Goal: Task Accomplishment & Management: Use online tool/utility

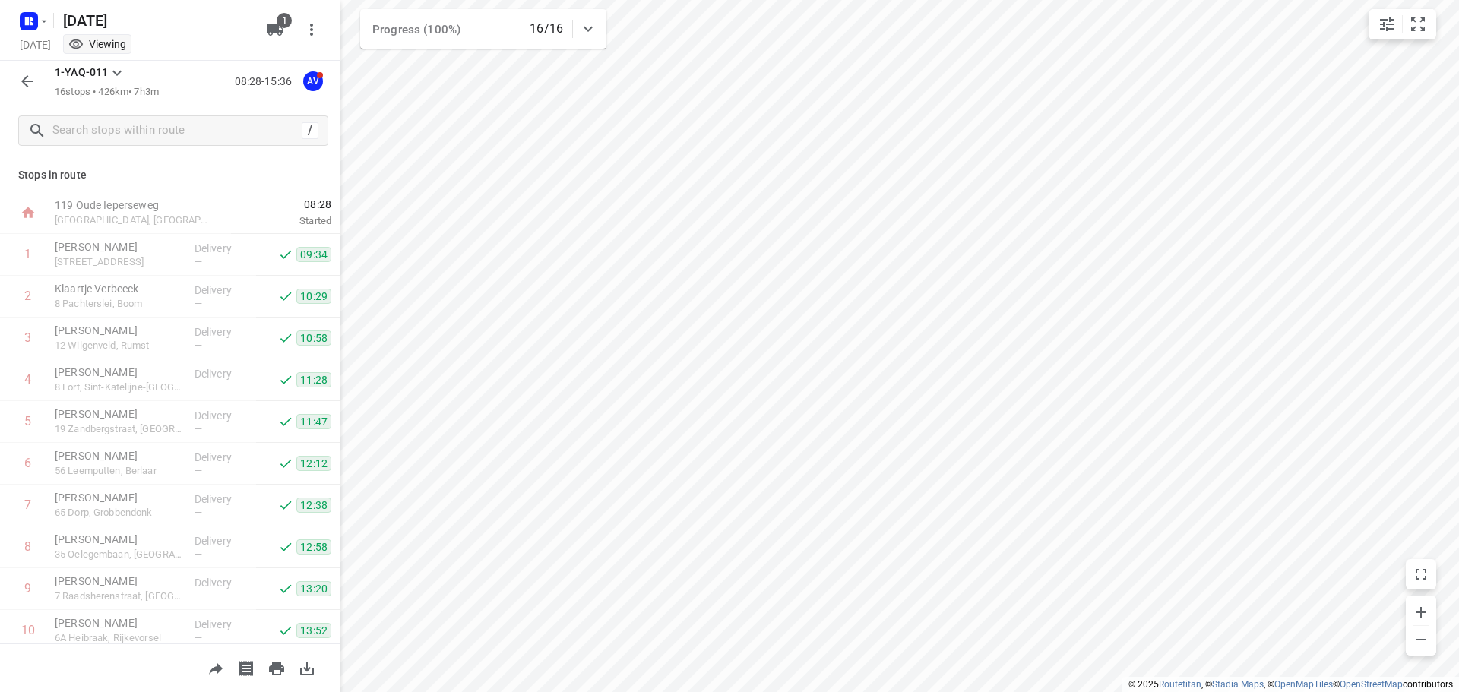
scroll to position [301, 0]
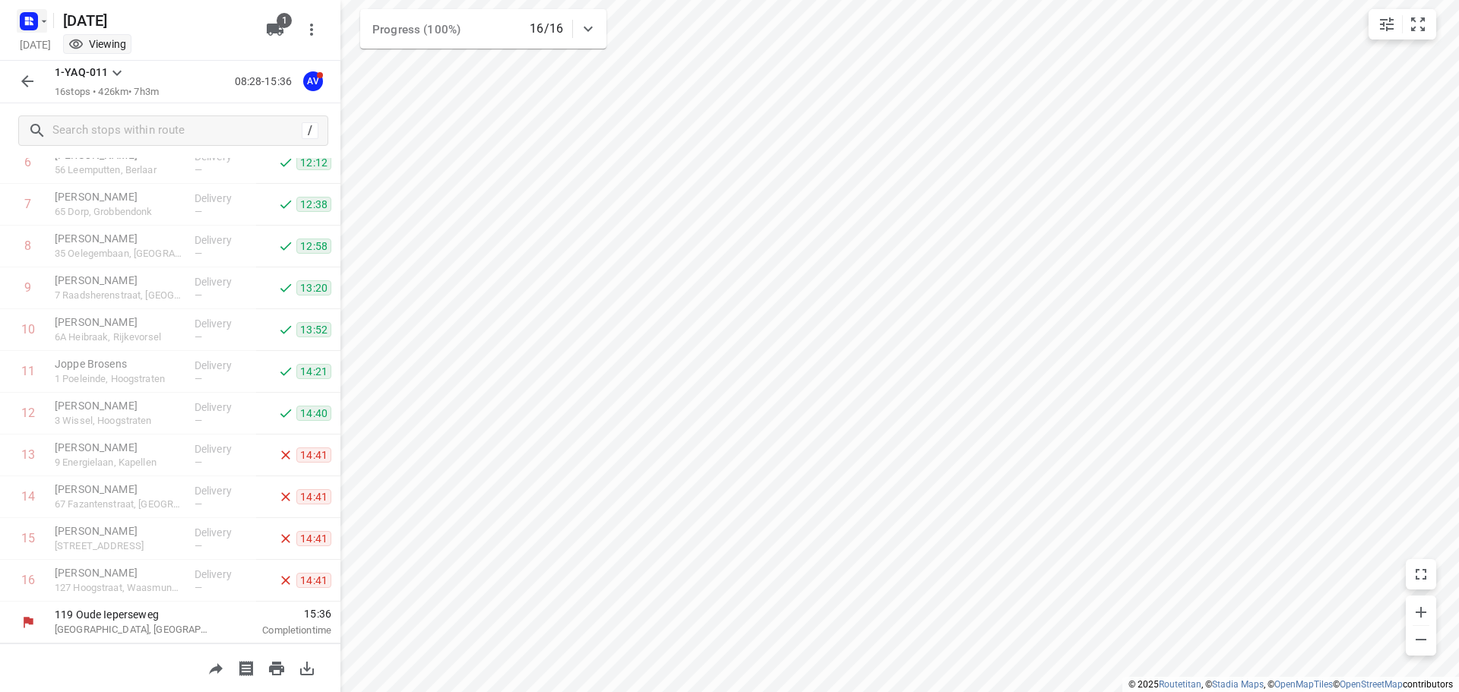
click at [30, 23] on icon "button" at bounding box center [32, 23] width 4 height 4
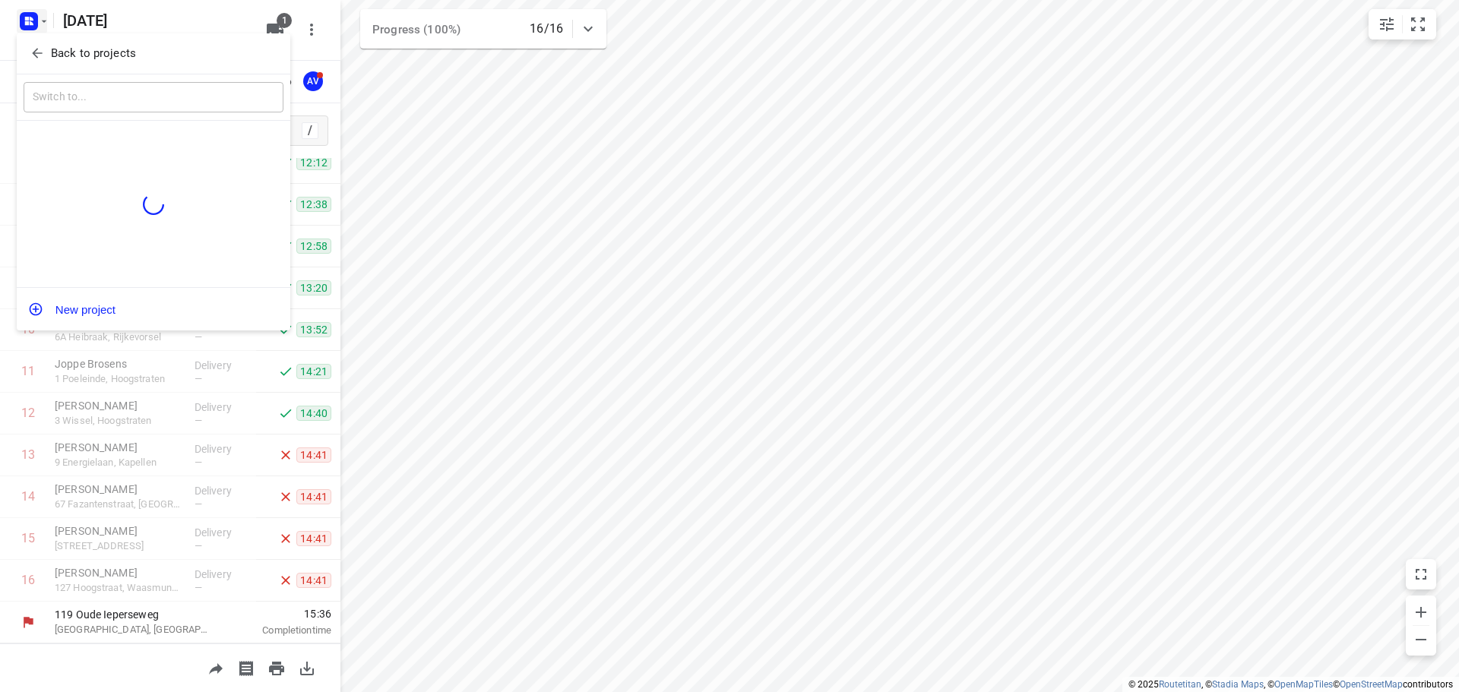
click at [43, 45] on span "Back to projects" at bounding box center [154, 53] width 248 height 17
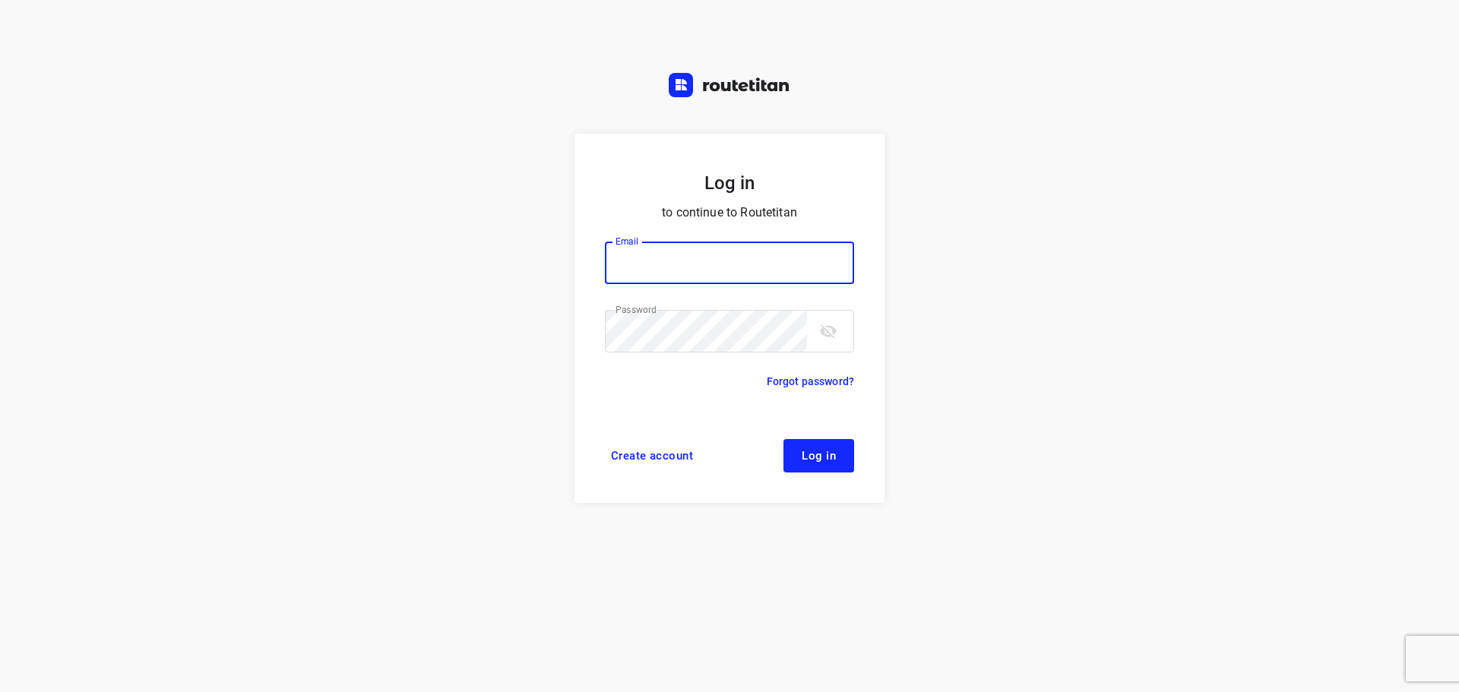
type input "[PERSON_NAME][EMAIL_ADDRESS][DOMAIN_NAME]"
click at [808, 455] on span "Log in" at bounding box center [819, 456] width 34 height 12
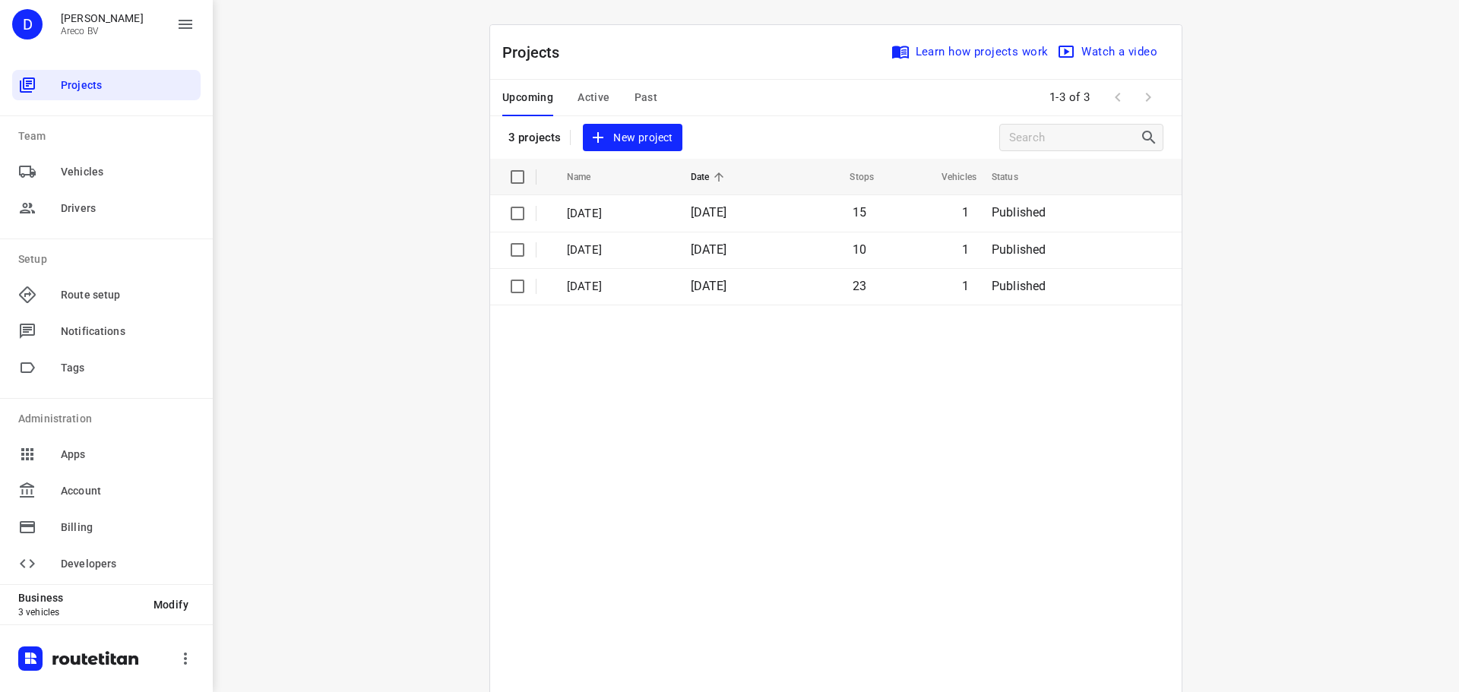
click at [586, 92] on span "Active" at bounding box center [593, 97] width 32 height 19
click at [617, 210] on p "Maandag 22 September" at bounding box center [617, 213] width 100 height 17
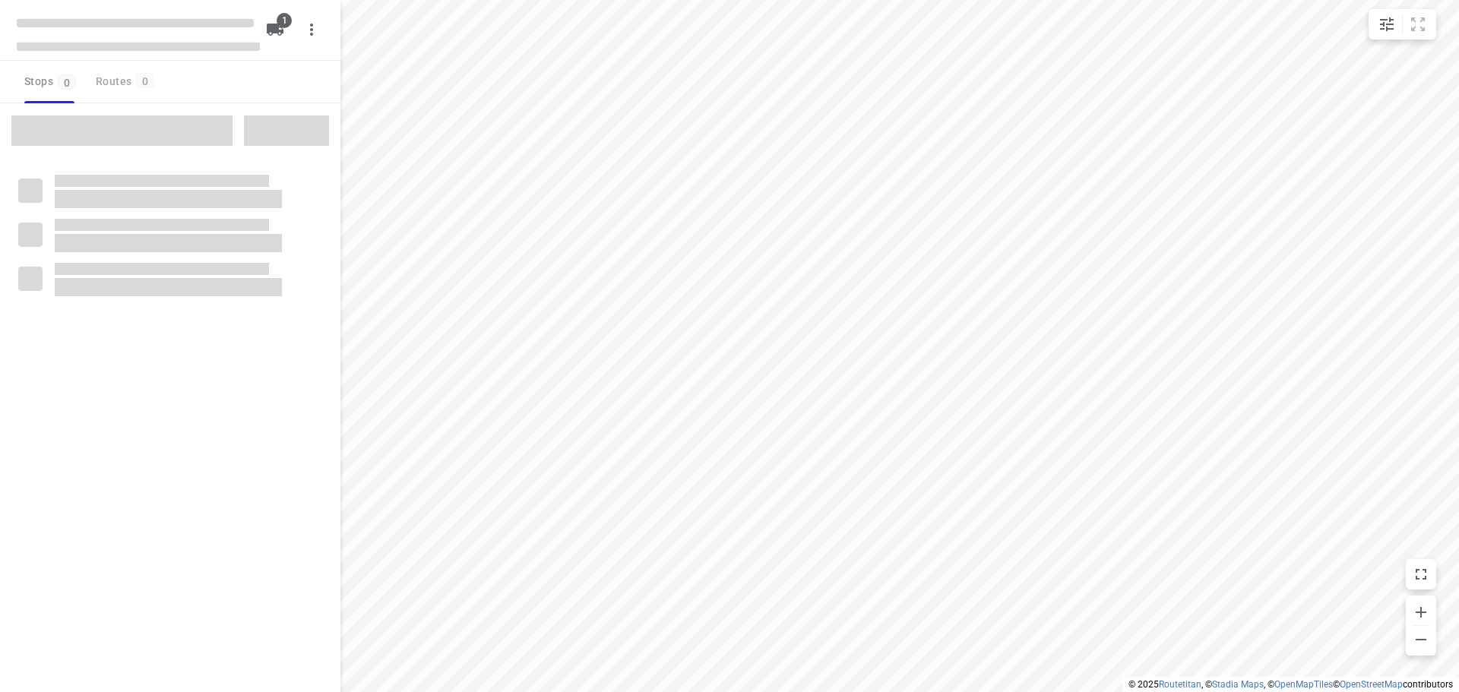
type input "distance"
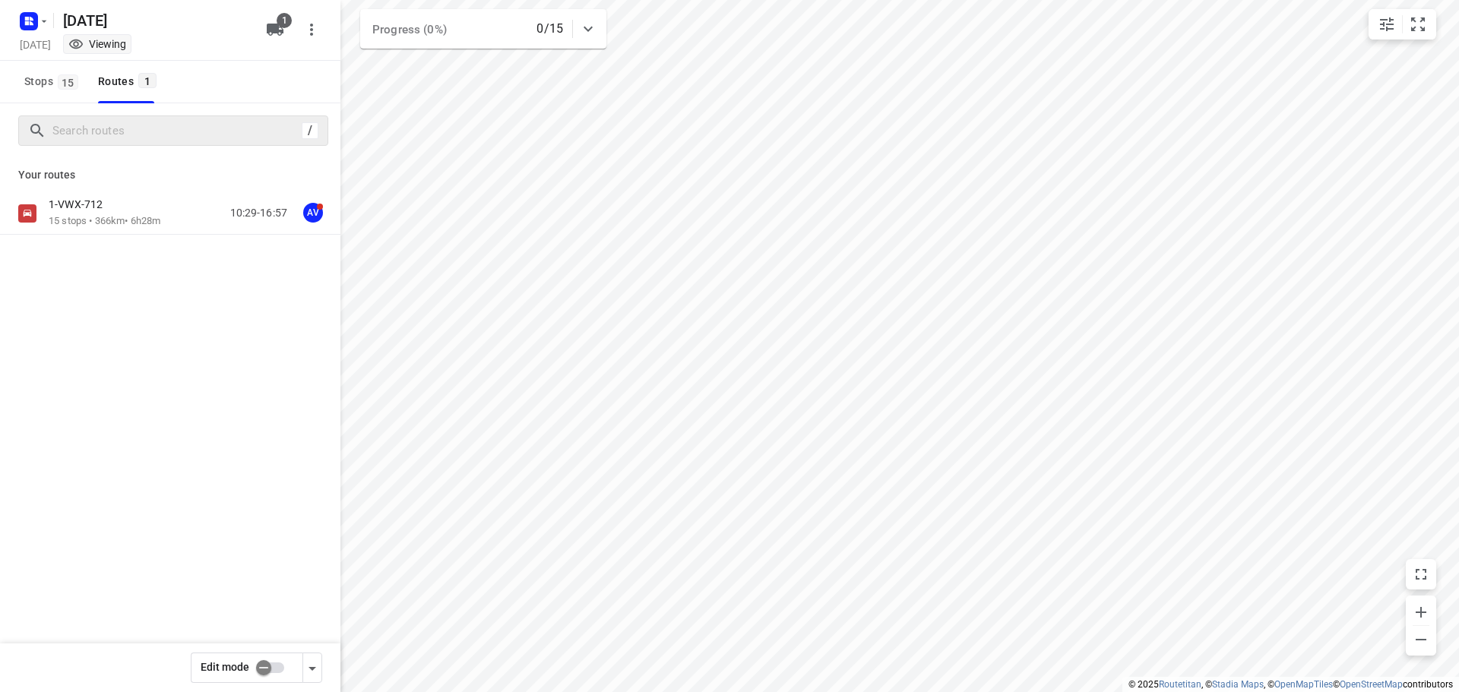
click at [131, 211] on div "1-VWX-712" at bounding box center [105, 206] width 112 height 17
